Goal: Navigation & Orientation: Find specific page/section

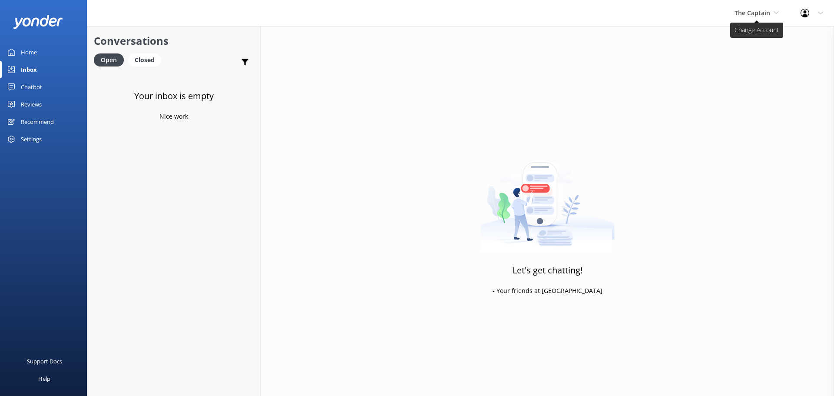
click at [757, 18] on span "The Captain" at bounding box center [757, 13] width 44 height 10
click at [758, 36] on link "De [GEOGRAPHIC_DATA]" at bounding box center [767, 36] width 87 height 21
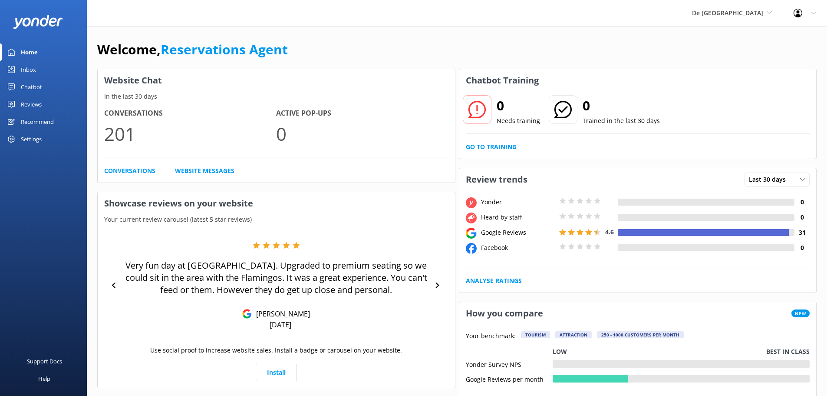
click at [39, 71] on link "Inbox" at bounding box center [43, 69] width 87 height 17
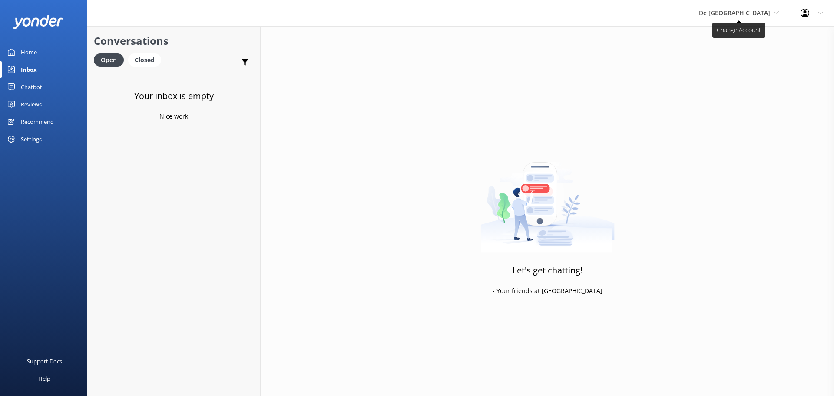
click at [741, 12] on span "De [GEOGRAPHIC_DATA]" at bounding box center [734, 13] width 71 height 8
click at [737, 53] on link "Aruba's Activities Expert" at bounding box center [731, 57] width 87 height 21
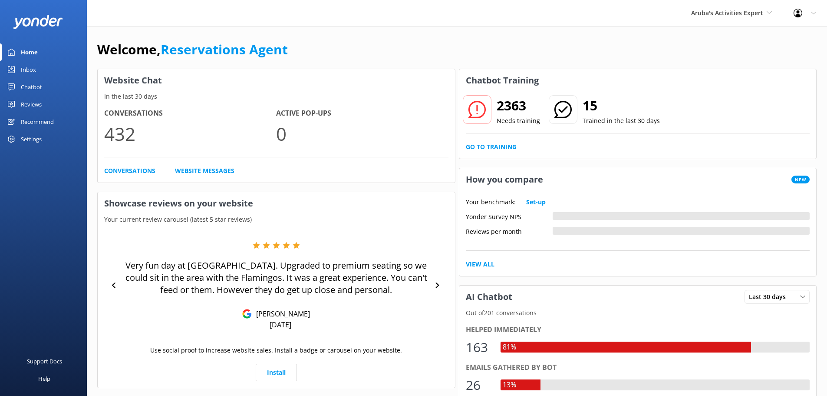
click at [32, 69] on div "Inbox" at bounding box center [28, 69] width 15 height 17
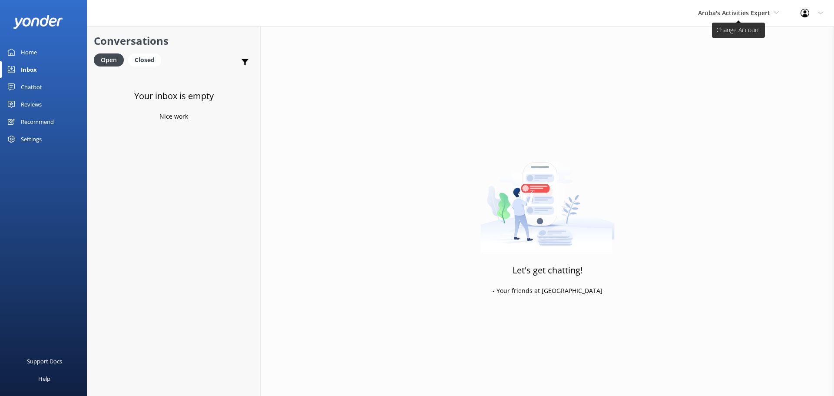
click at [715, 15] on span "Aruba's Activities Expert" at bounding box center [734, 13] width 72 height 8
click at [718, 81] on link "The Captain" at bounding box center [730, 78] width 87 height 21
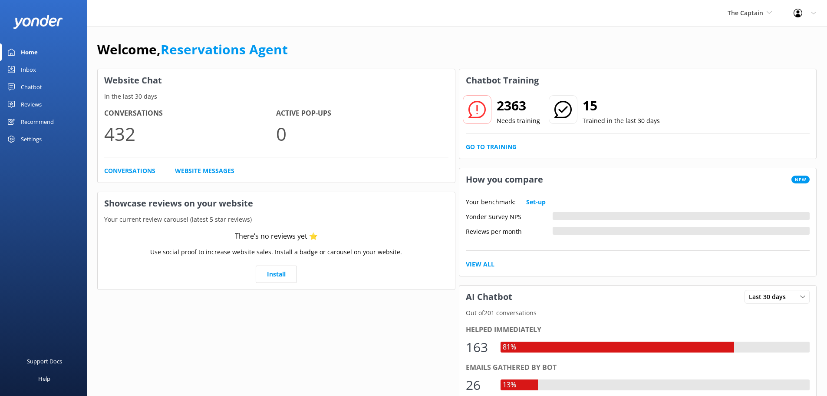
click at [38, 71] on link "Inbox" at bounding box center [43, 69] width 87 height 17
